Goal: Transaction & Acquisition: Purchase product/service

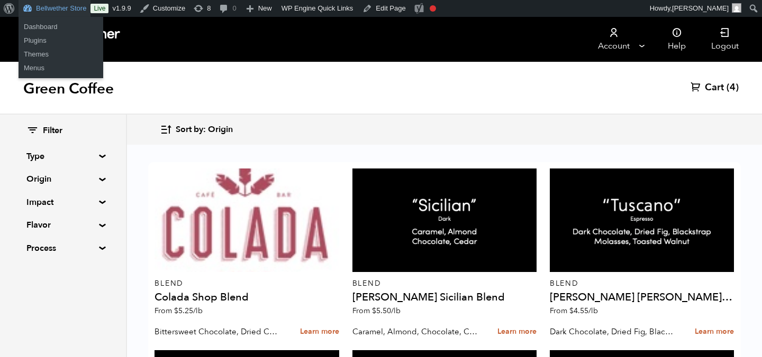
click at [41, 6] on link "Bellwether Store" at bounding box center [55, 8] width 72 height 17
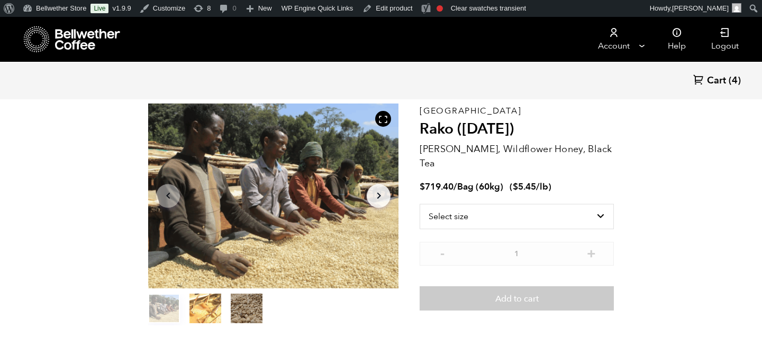
scroll to position [44, 0]
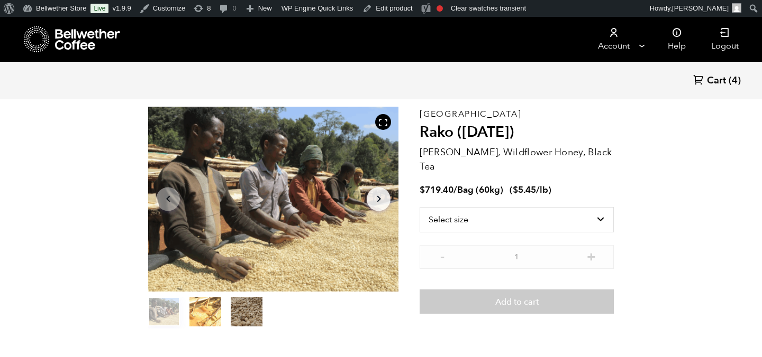
click at [73, 44] on icon at bounding box center [88, 39] width 66 height 21
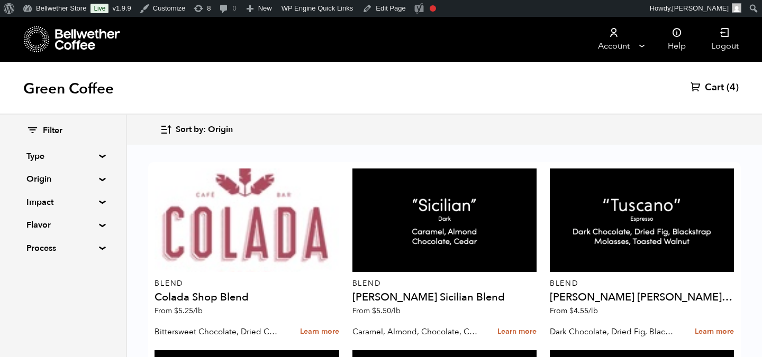
scroll to position [1110, 0]
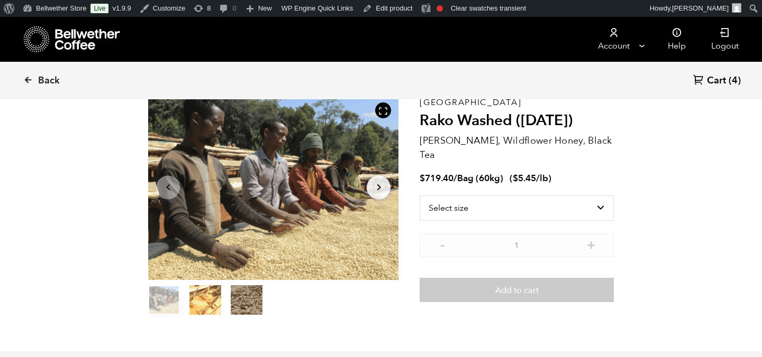
scroll to position [66, 0]
